Goal: Check status: Check status

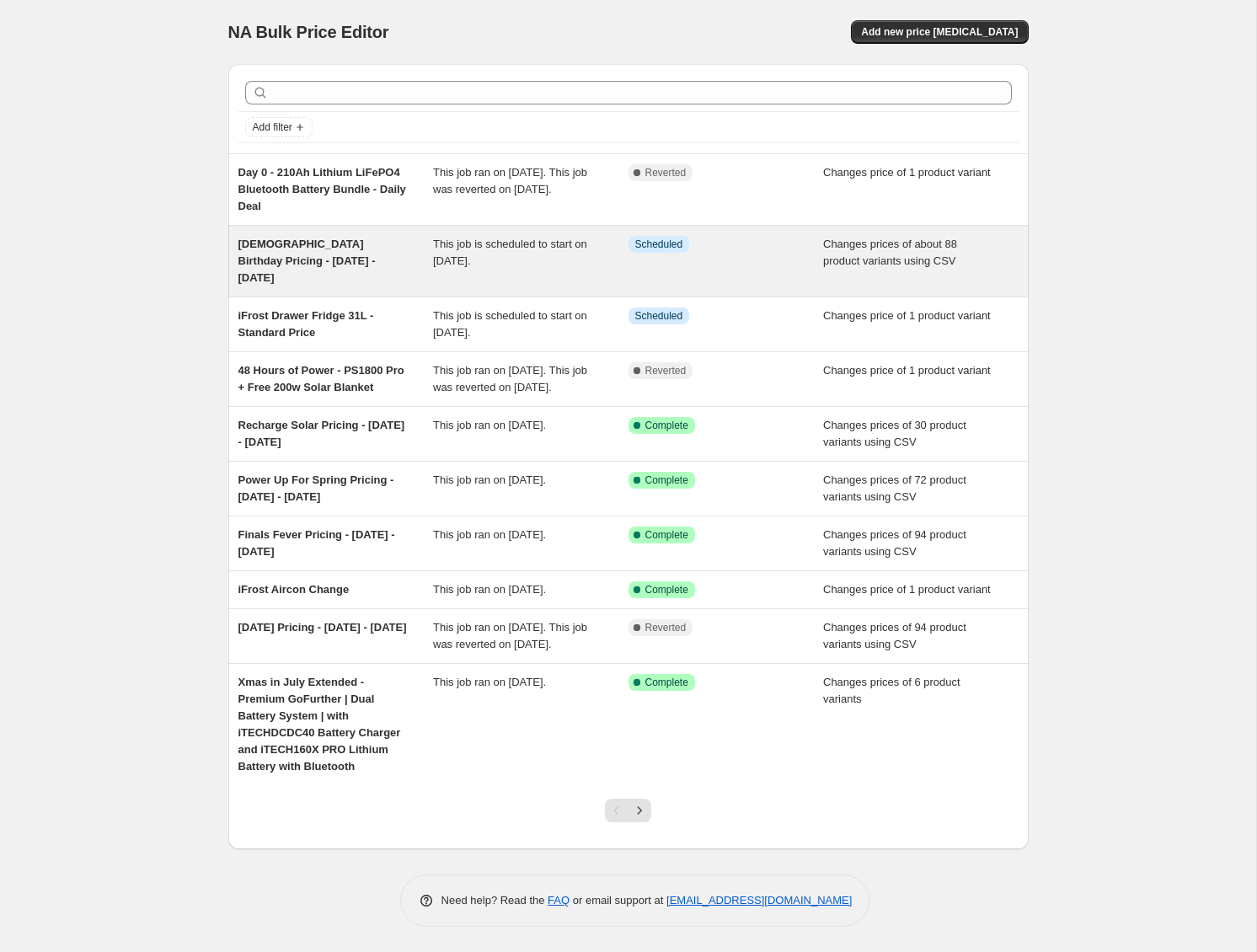
click at [564, 245] on span "This job is scheduled to start on 2 October 2025." at bounding box center [510, 252] width 154 height 30
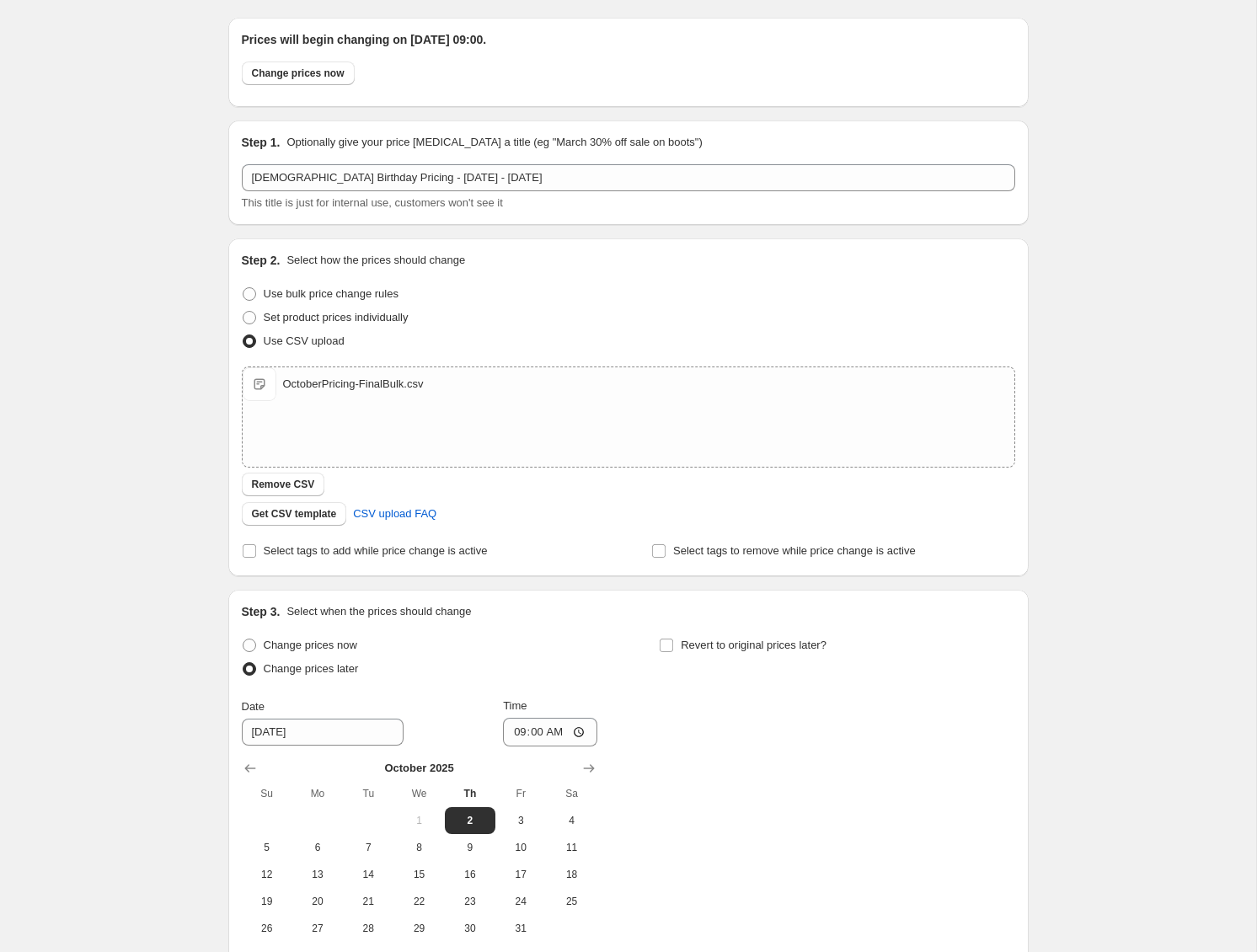
scroll to position [50, 0]
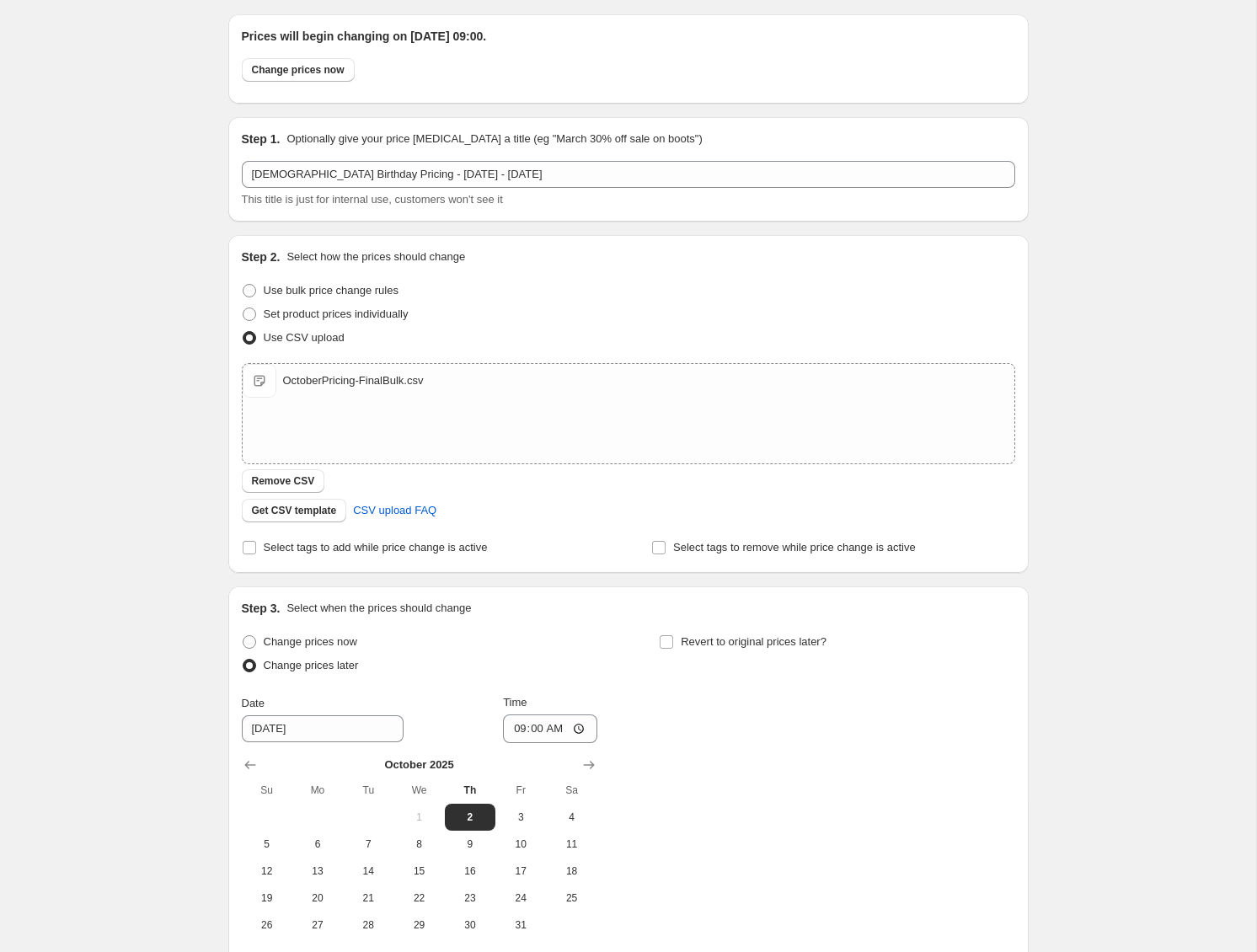
click at [162, 373] on div "October 19th Birthday Pricing - Oct 2 - 19. This page is ready October 19th Bir…" at bounding box center [628, 535] width 1256 height 1171
